Goal: Task Accomplishment & Management: Use online tool/utility

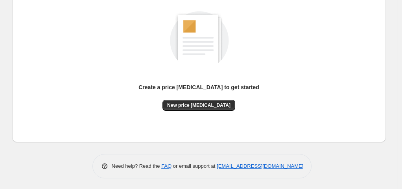
scroll to position [105, 0]
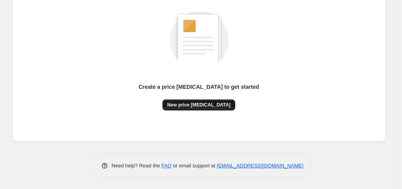
click at [202, 104] on span "New price [MEDICAL_DATA]" at bounding box center [198, 105] width 63 height 6
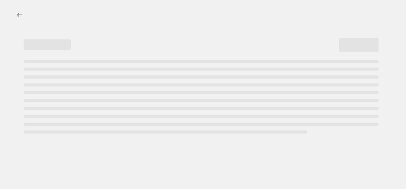
select select "percentage"
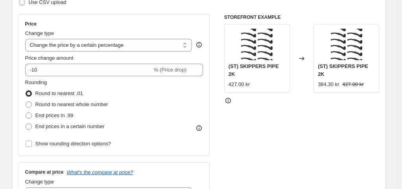
scroll to position [157, 0]
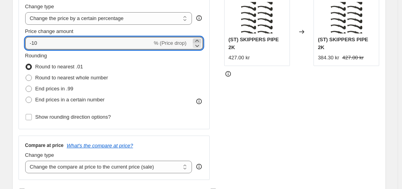
click at [197, 40] on icon at bounding box center [197, 41] width 8 height 8
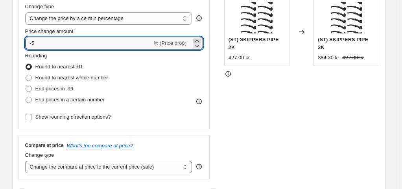
click at [197, 40] on icon at bounding box center [197, 41] width 8 height 8
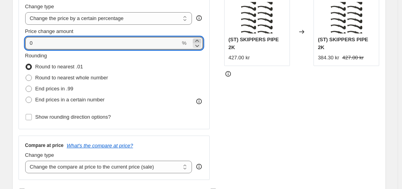
click at [197, 40] on icon at bounding box center [197, 41] width 8 height 8
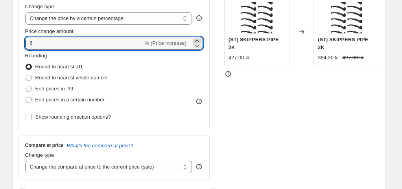
click at [197, 40] on icon at bounding box center [197, 41] width 8 height 8
drag, startPoint x: 85, startPoint y: 39, endPoint x: 1, endPoint y: 45, distance: 84.4
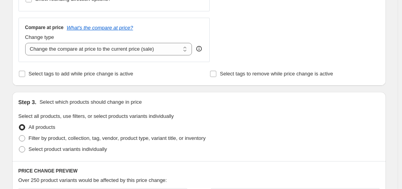
scroll to position [236, 0]
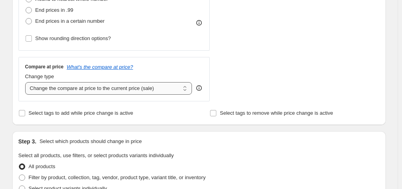
type input "125"
click at [186, 86] on select "Change the compare at price to the current price (sale) Change the compare at p…" at bounding box center [108, 88] width 167 height 13
select select "remove"
click at [27, 82] on select "Change the compare at price to the current price (sale) Change the compare at p…" at bounding box center [108, 88] width 167 height 13
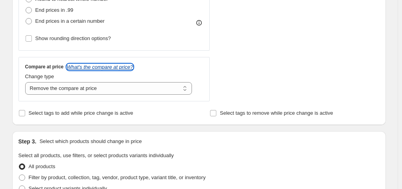
click at [107, 65] on icon "What's the compare at price?" at bounding box center [100, 67] width 66 height 6
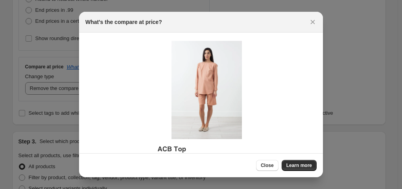
click at [166, 147] on img ":r1k:" at bounding box center [200, 111] width 97 height 144
click at [230, 113] on img ":r1k:" at bounding box center [200, 111] width 97 height 144
click at [240, 90] on img ":r1k:" at bounding box center [200, 111] width 97 height 144
click at [254, 83] on div "The product shown above has a compare at price of $164.99 ." at bounding box center [200, 118] width 231 height 158
click at [160, 101] on img ":r1k:" at bounding box center [200, 111] width 97 height 144
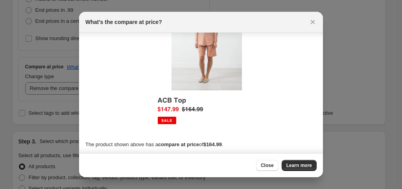
scroll to position [50, 0]
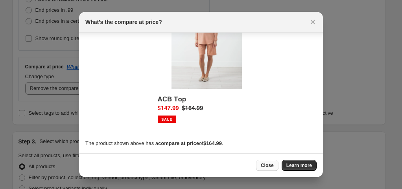
click at [276, 167] on button "Close" at bounding box center [267, 165] width 22 height 11
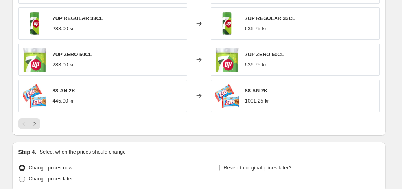
scroll to position [516, 0]
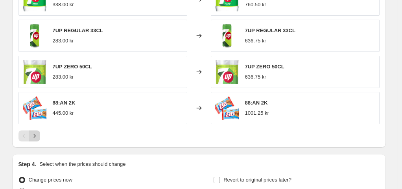
click at [35, 133] on icon "Next" at bounding box center [35, 136] width 8 height 8
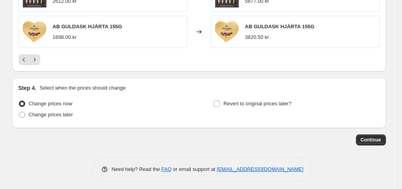
scroll to position [590, 0]
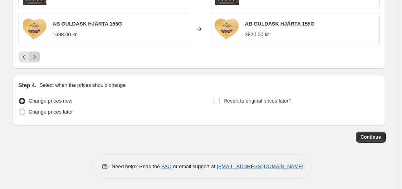
click at [37, 56] on icon "Next" at bounding box center [35, 57] width 8 height 8
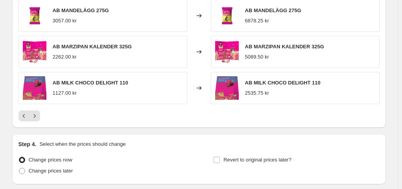
scroll to position [511, 0]
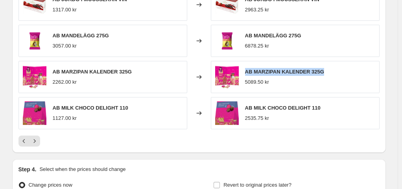
drag, startPoint x: 245, startPoint y: 72, endPoint x: 332, endPoint y: 72, distance: 86.9
click at [332, 72] on div "AB MARZIPAN KALENDER 325G 5089.50 kr" at bounding box center [295, 77] width 169 height 32
copy span "AB MARZIPAN KALENDER 325G"
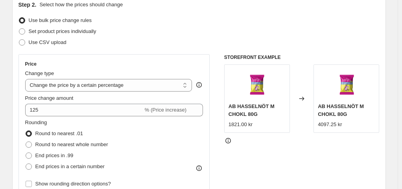
scroll to position [79, 0]
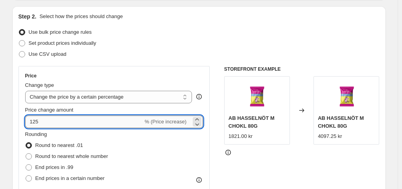
drag, startPoint x: 83, startPoint y: 121, endPoint x: 28, endPoint y: 123, distance: 55.1
click at [28, 123] on input "125" at bounding box center [84, 122] width 118 height 13
type input "10"
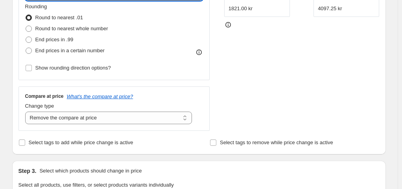
scroll to position [197, 0]
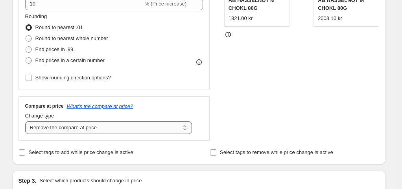
click at [188, 128] on select "Change the compare at price to the current price (sale) Change the compare at p…" at bounding box center [108, 127] width 167 height 13
click at [27, 121] on select "Change the compare at price to the current price (sale) Change the compare at p…" at bounding box center [108, 127] width 167 height 13
click at [185, 128] on select "Change the compare at price to the current price (sale) Change the compare at p…" at bounding box center [108, 127] width 167 height 13
select select "remove"
click at [27, 121] on select "Change the compare at price to the current price (sale) Change the compare at p…" at bounding box center [108, 127] width 167 height 13
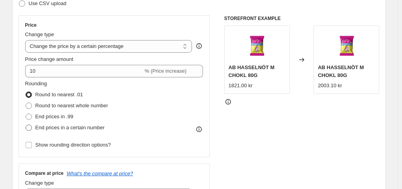
scroll to position [79, 0]
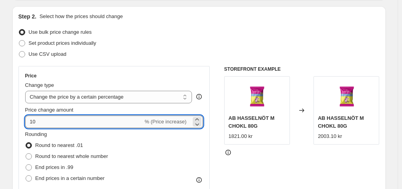
click at [72, 123] on input "10" at bounding box center [84, 122] width 118 height 13
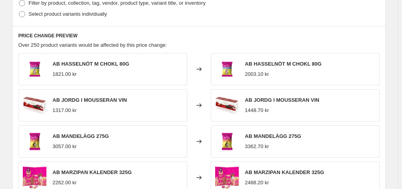
scroll to position [472, 0]
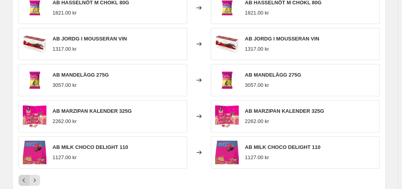
click at [23, 179] on icon "Previous" at bounding box center [24, 180] width 8 height 8
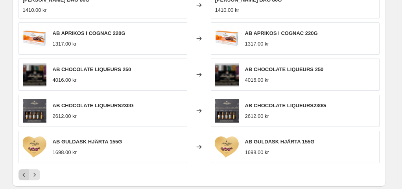
click at [23, 179] on div "PRICE CHANGE PREVIEW Over 250 product variants would be affected by this price …" at bounding box center [198, 76] width 373 height 222
click at [23, 175] on icon "Previous" at bounding box center [24, 175] width 8 height 8
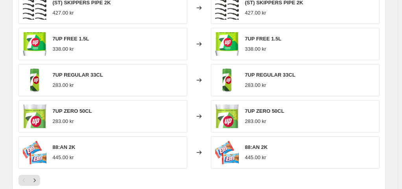
click at [39, 45] on img at bounding box center [35, 44] width 24 height 24
drag, startPoint x: 54, startPoint y: 38, endPoint x: 89, endPoint y: 42, distance: 35.2
click at [89, 42] on div "7UP FREE 1.5L 338.00 kr" at bounding box center [102, 44] width 169 height 32
copy span "7UP FREE 1.5L"
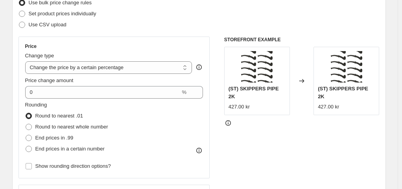
scroll to position [118, 0]
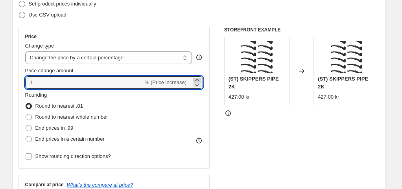
click at [197, 79] on icon at bounding box center [197, 80] width 8 height 8
type input "4"
type input "125"
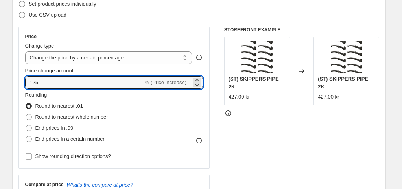
click at [37, 105] on span "Round to nearest .01" at bounding box center [59, 106] width 48 height 6
click at [26, 103] on input "Round to nearest .01" at bounding box center [26, 103] width 0 height 0
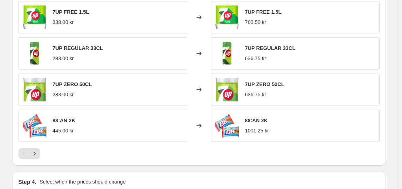
scroll to position [516, 0]
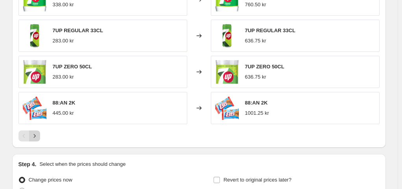
click at [37, 132] on icon "Next" at bounding box center [35, 136] width 8 height 8
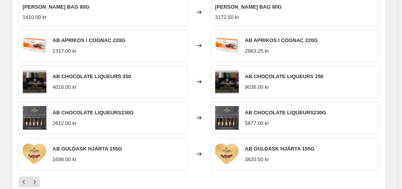
scroll to position [477, 0]
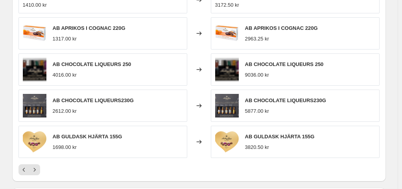
click at [35, 164] on button "Next" at bounding box center [34, 169] width 11 height 11
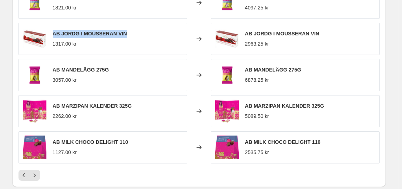
drag, startPoint x: 54, startPoint y: 33, endPoint x: 149, endPoint y: 35, distance: 94.4
click at [149, 35] on div "AB JORDG I MOUSSERAN VIN 1317.00 kr" at bounding box center [102, 39] width 169 height 32
copy span "AB JORDG I MOUSSERAN VIN"
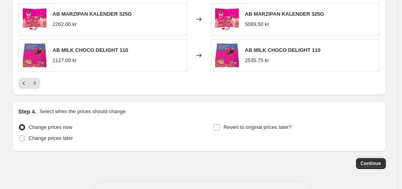
scroll to position [595, 0]
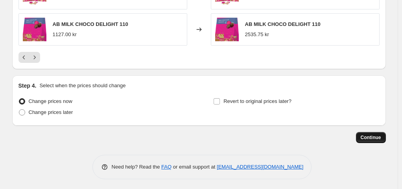
click at [369, 135] on span "Continue" at bounding box center [370, 137] width 20 height 6
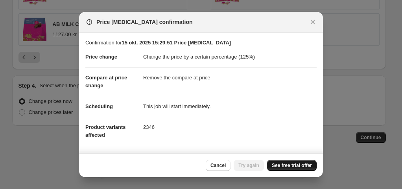
click at [292, 166] on span "See free trial offer" at bounding box center [292, 165] width 40 height 6
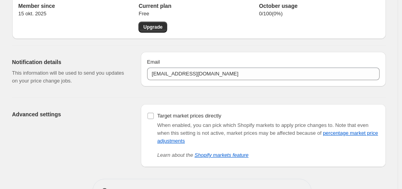
scroll to position [59, 0]
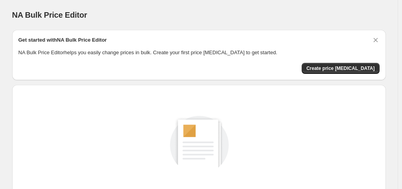
scroll to position [105, 0]
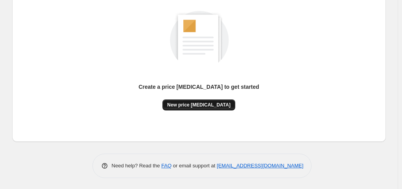
click at [189, 103] on span "New price [MEDICAL_DATA]" at bounding box center [198, 105] width 63 height 6
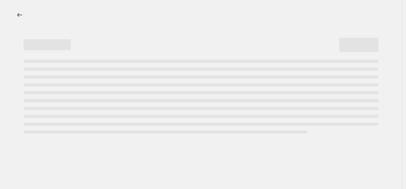
select select "percentage"
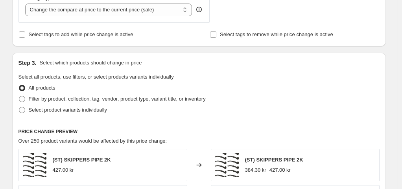
scroll to position [595, 0]
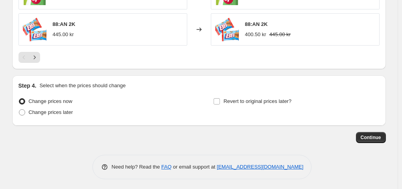
scroll to position [59, 0]
